Goal: Task Accomplishment & Management: Complete application form

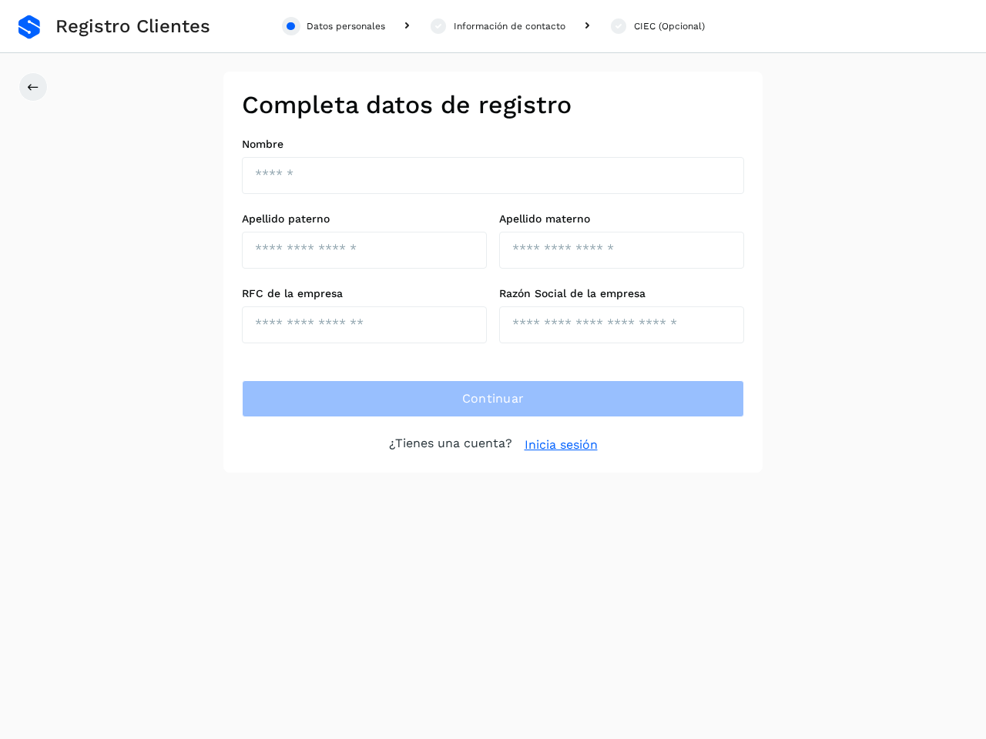
click at [334, 26] on div "Datos personales" at bounding box center [346, 26] width 79 height 14
click at [497, 26] on div "Información de contacto" at bounding box center [510, 26] width 112 height 14
click at [656, 26] on div "CIEC (Opcional)" at bounding box center [669, 26] width 71 height 14
click at [33, 87] on icon at bounding box center [33, 87] width 12 height 12
